Goal: Task Accomplishment & Management: Use online tool/utility

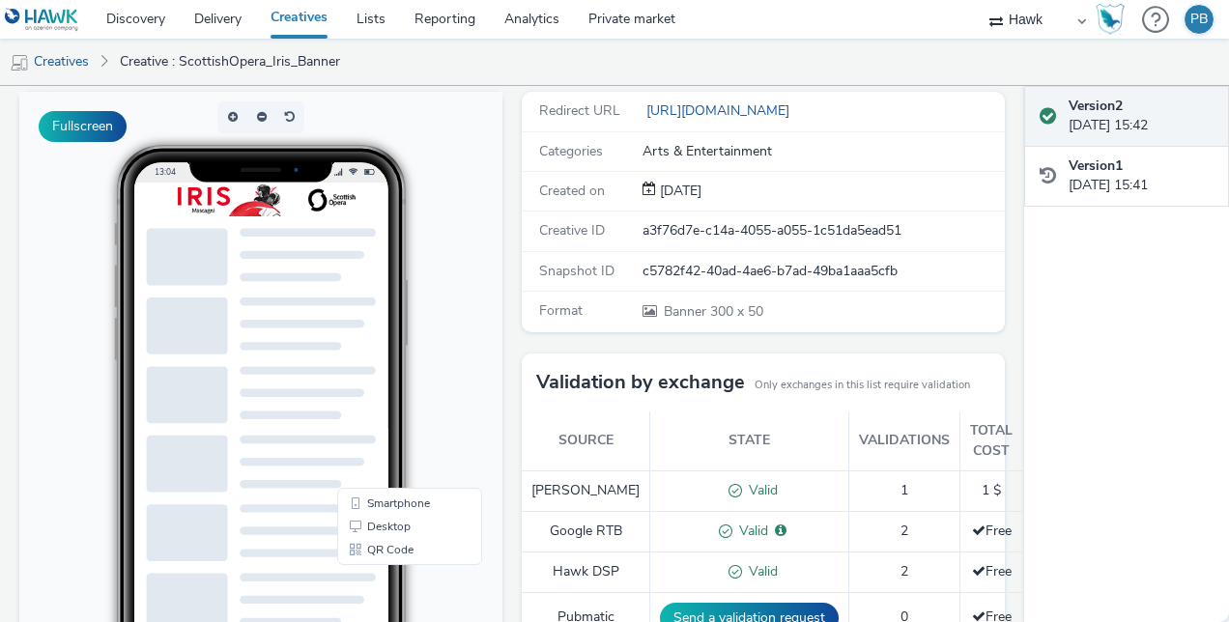
scroll to position [107, 0]
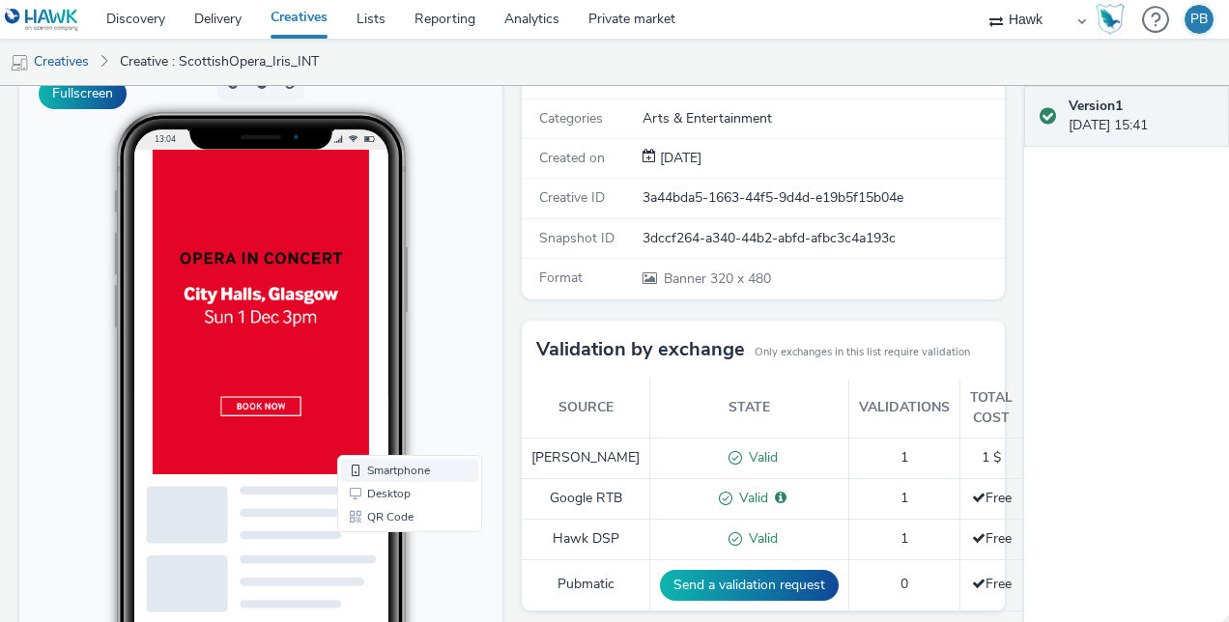
click at [398, 473] on link "Smartphone" at bounding box center [409, 470] width 137 height 23
click at [79, 93] on button "Fullscreen" at bounding box center [83, 93] width 88 height 31
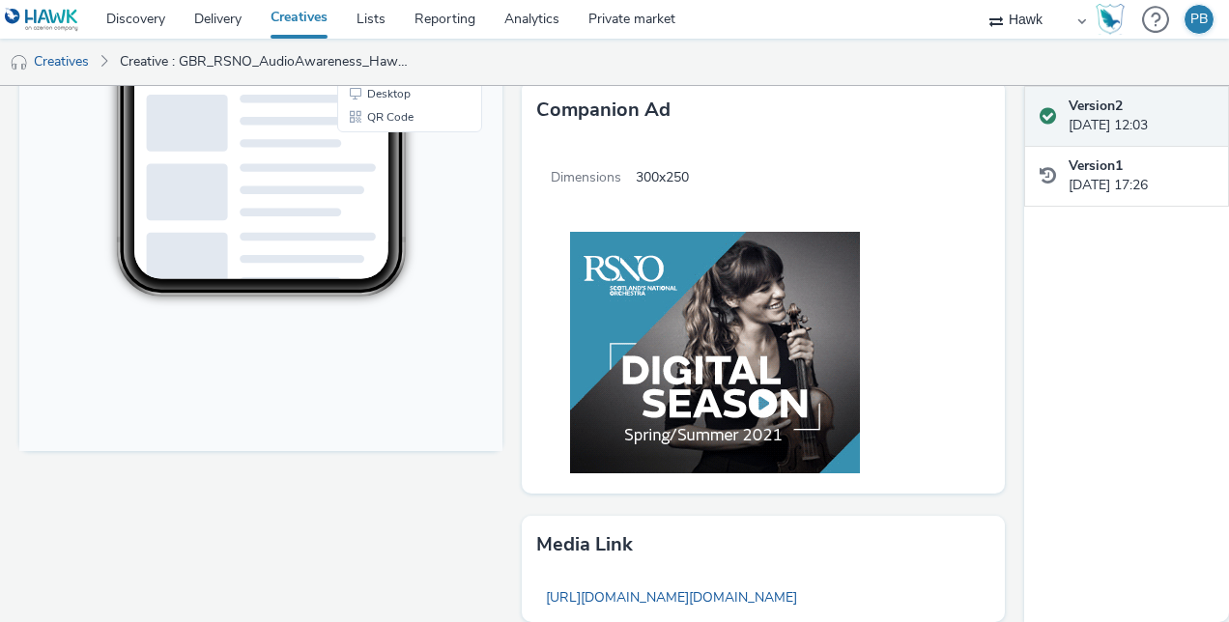
scroll to position [806, 0]
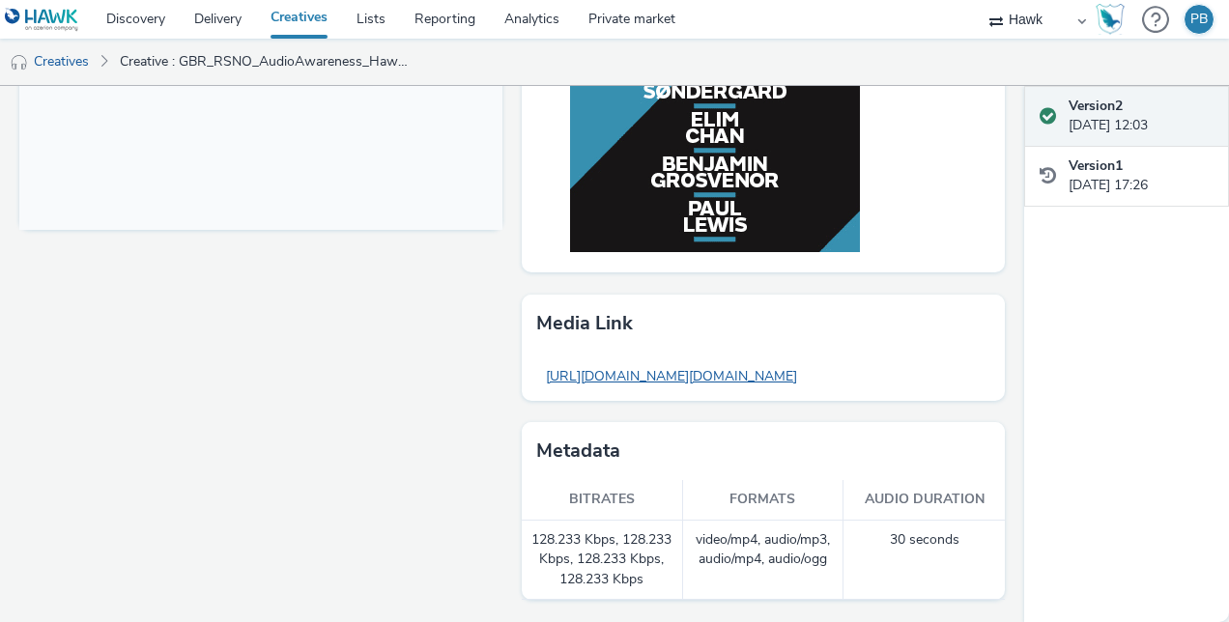
click at [798, 357] on link "https://tabmo-cdn.s3-eu-west-1.amazonaws.com/hawk.tabmo.io/organizations/7c12fa…" at bounding box center [671, 376] width 270 height 38
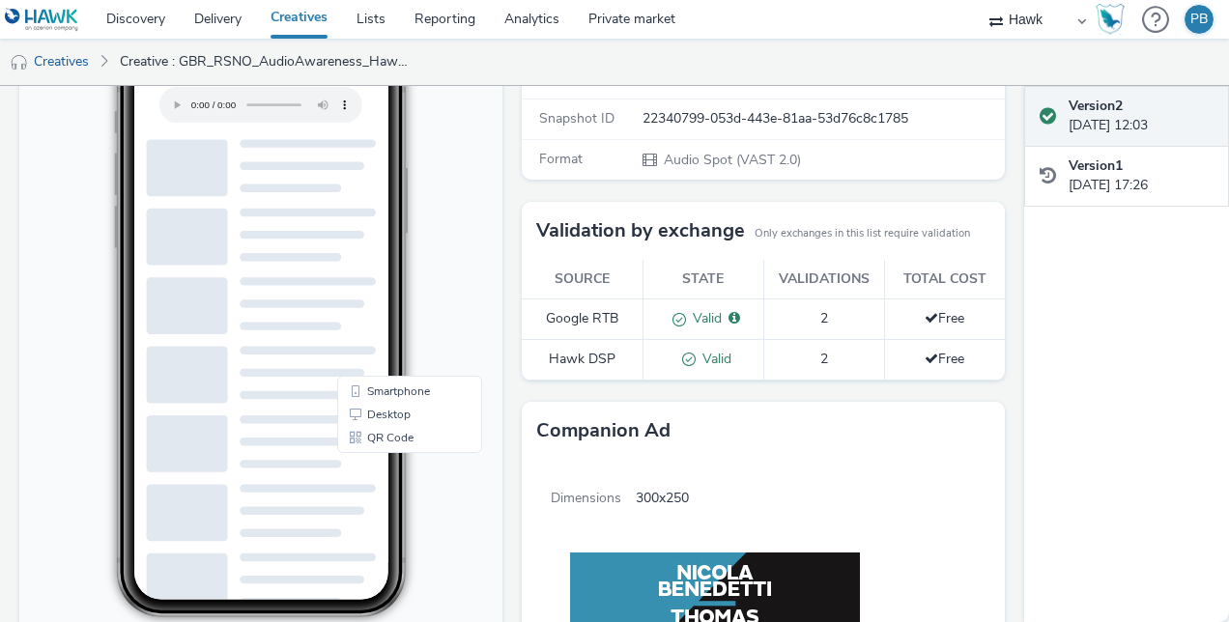
scroll to position [0, 0]
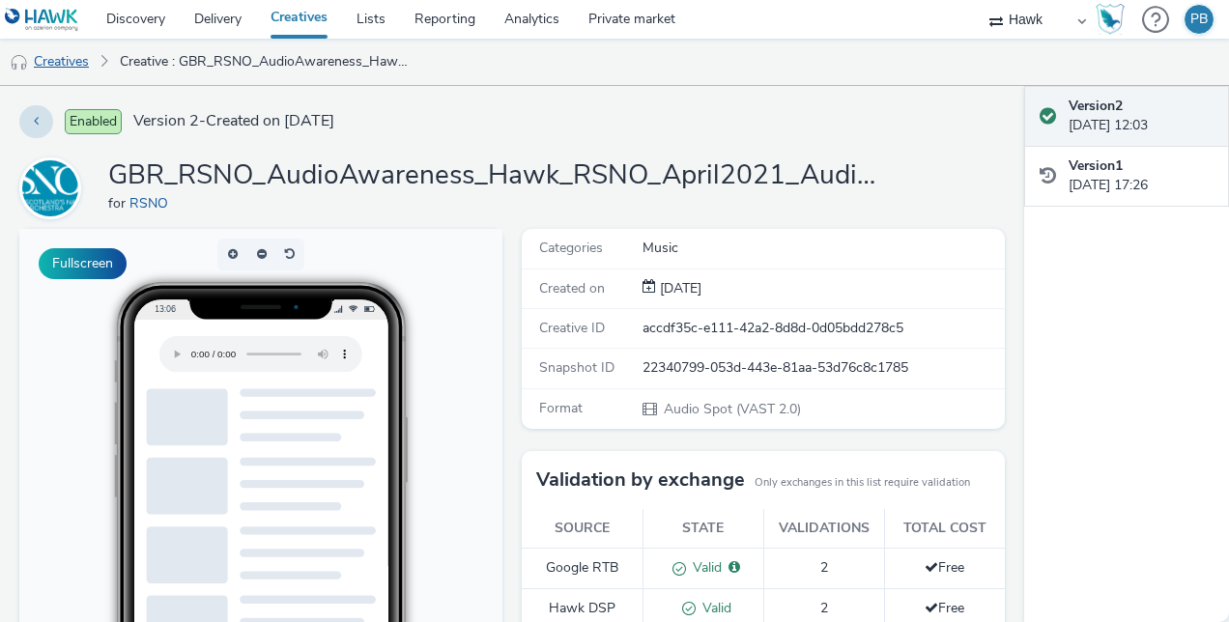
click at [64, 60] on link "Creatives" at bounding box center [49, 62] width 99 height 46
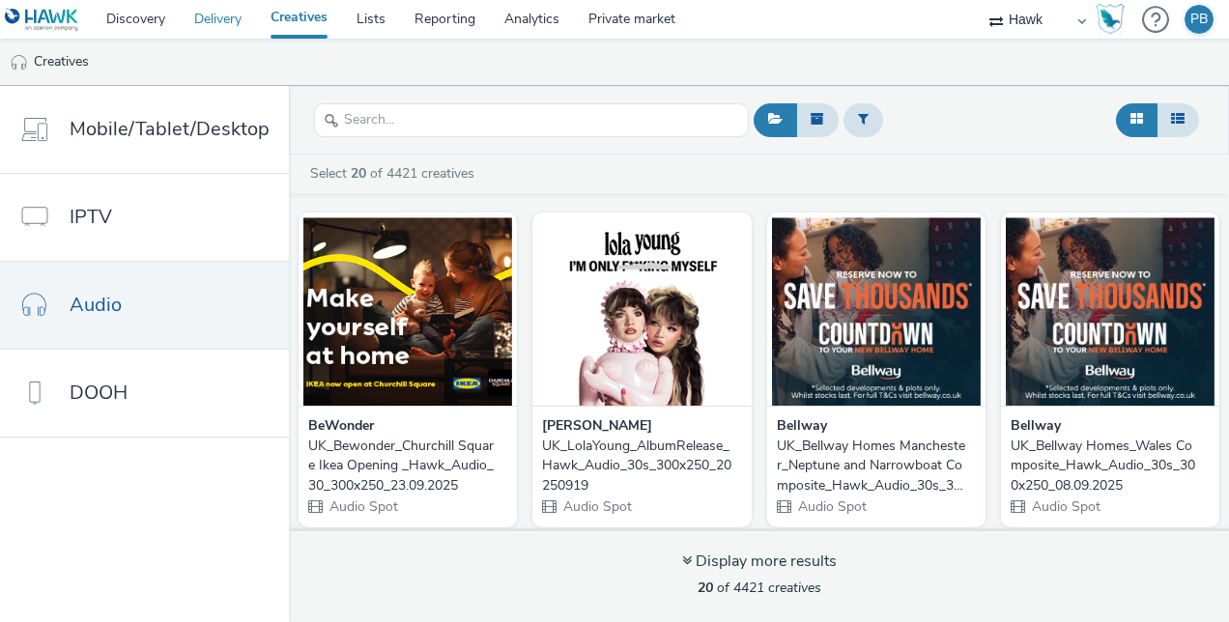
click at [214, 15] on link "Delivery" at bounding box center [218, 19] width 76 height 39
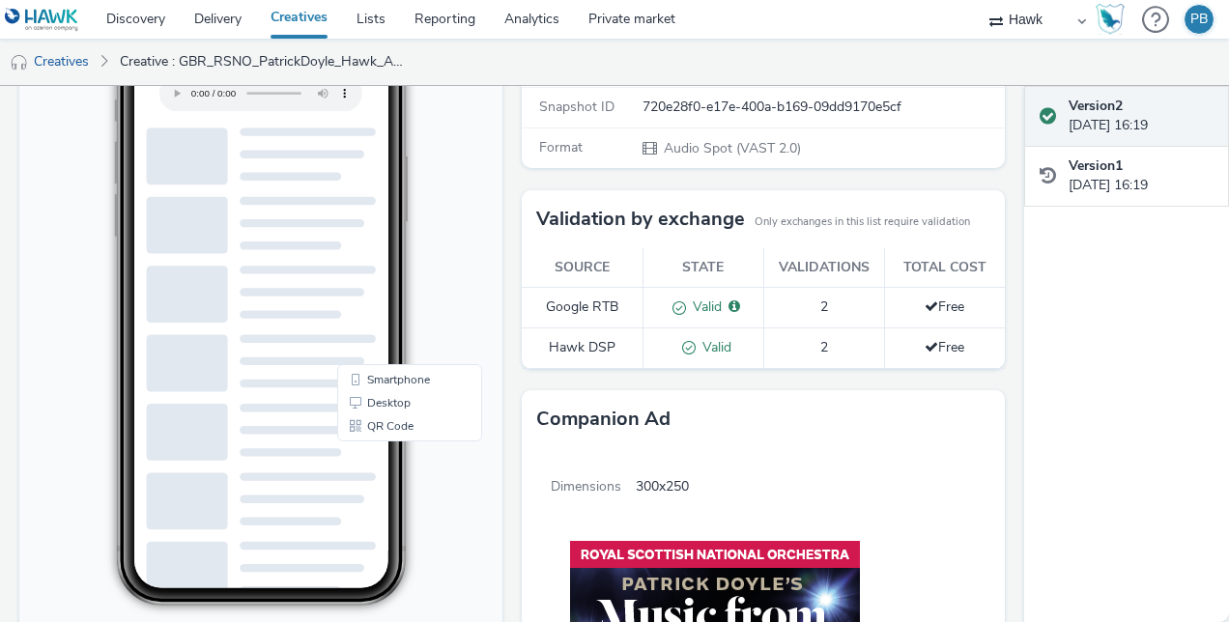
scroll to position [259, 0]
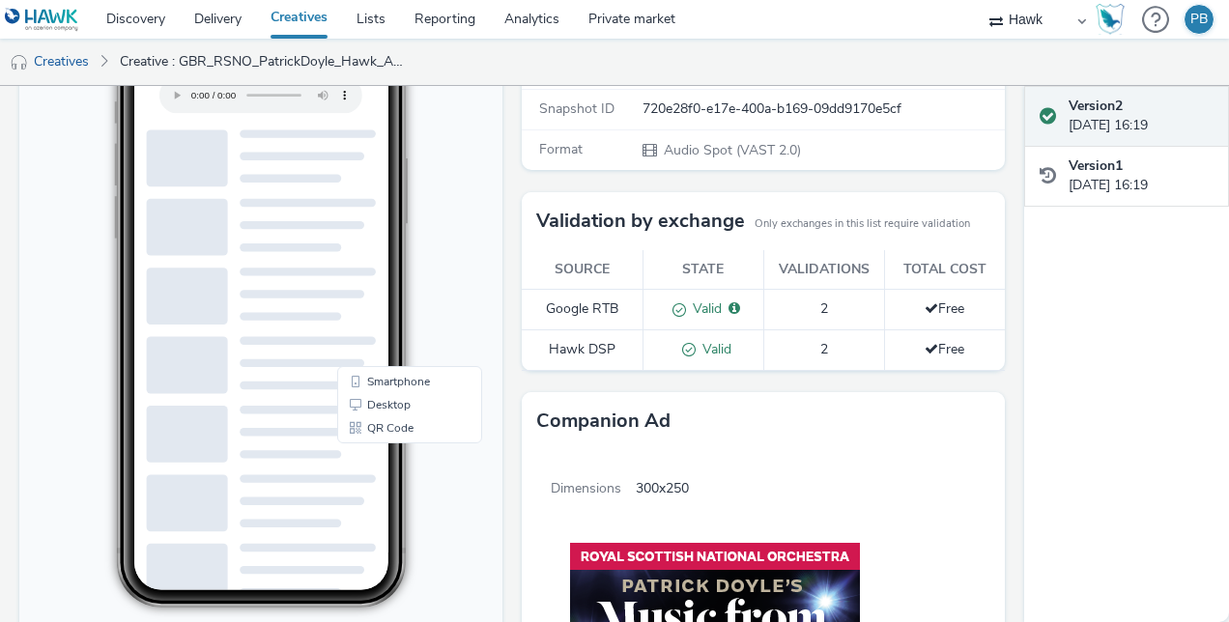
drag, startPoint x: 429, startPoint y: 229, endPoint x: 433, endPoint y: 239, distance: 10.4
click at [433, 239] on body "13:10 Smartphone Desktop QR Code" at bounding box center [260, 367] width 483 height 792
click at [386, 380] on link "Smartphone" at bounding box center [409, 382] width 137 height 23
click at [383, 405] on link "Desktop" at bounding box center [409, 405] width 137 height 23
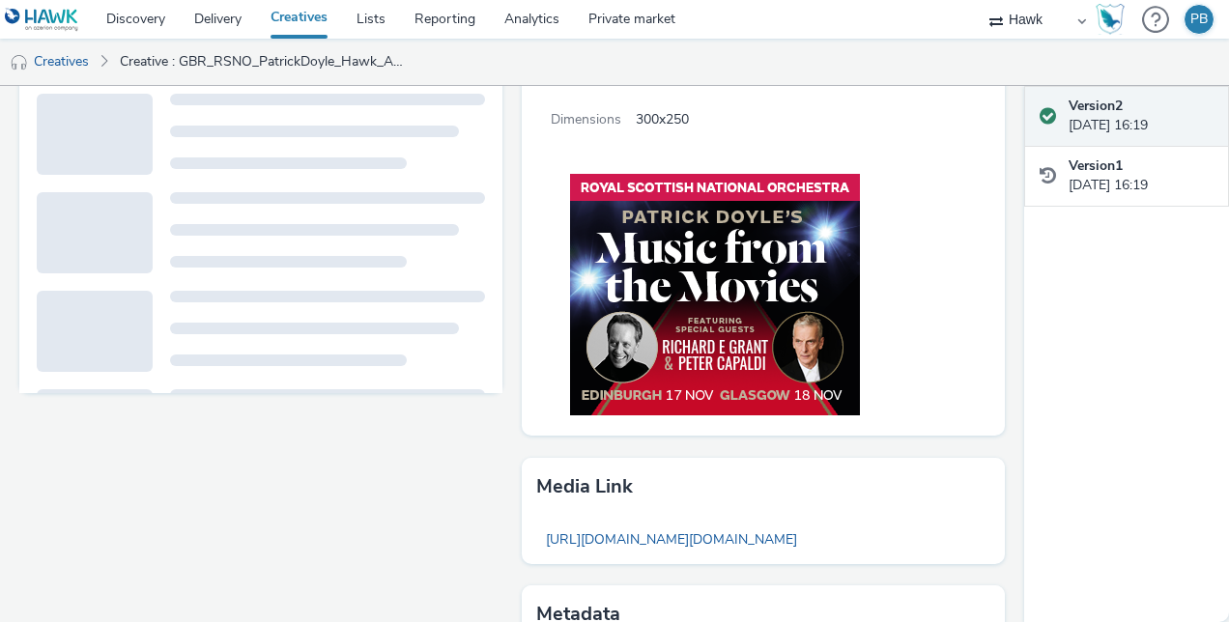
scroll to position [0, 0]
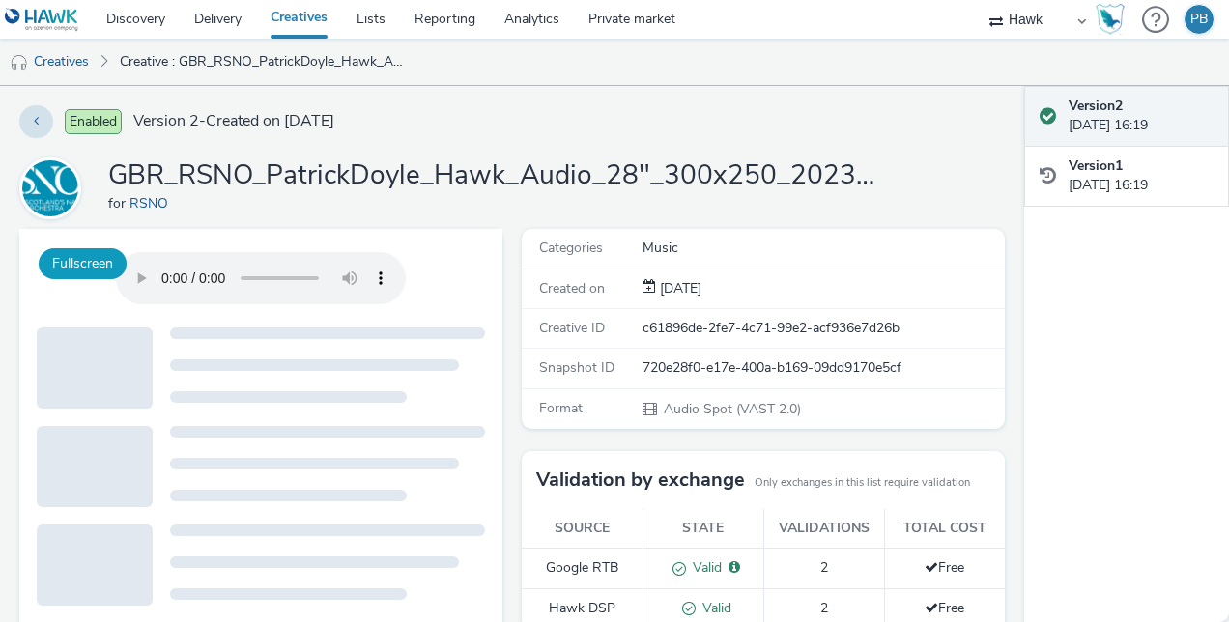
click at [92, 263] on button "Fullscreen" at bounding box center [83, 263] width 88 height 31
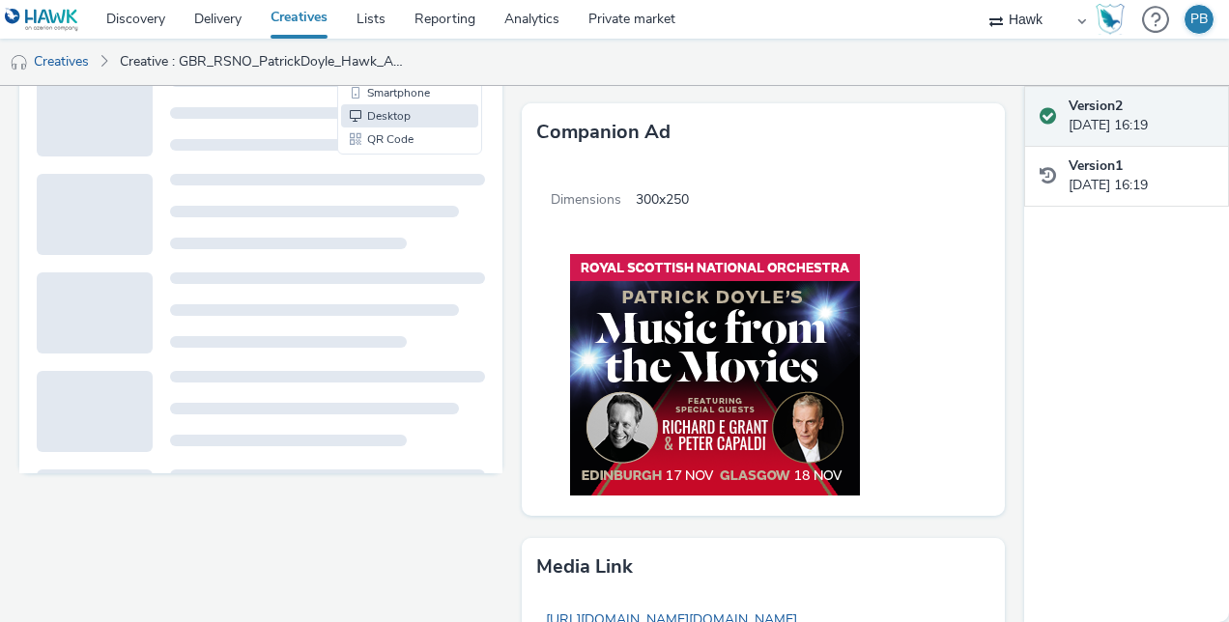
scroll to position [551, 0]
